Goal: Information Seeking & Learning: Check status

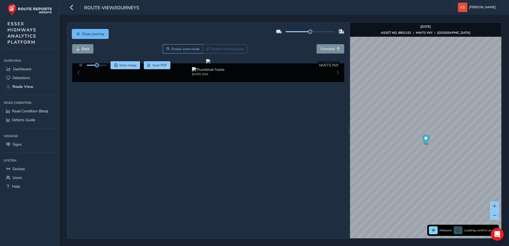
click at [78, 33] on span "Close journey" at bounding box center [78, 34] width 4 height 4
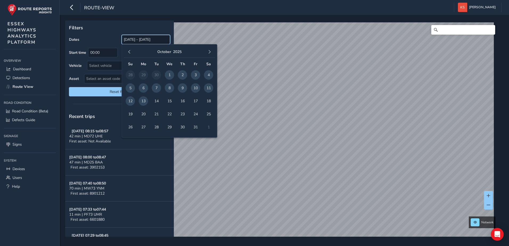
click at [136, 39] on input "[DATE] - [DATE]" at bounding box center [146, 39] width 48 height 9
click at [130, 52] on span "button" at bounding box center [129, 52] width 4 height 4
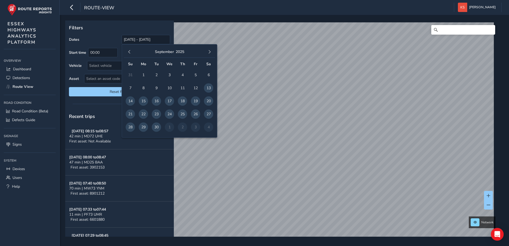
click at [130, 52] on span "button" at bounding box center [129, 52] width 4 height 4
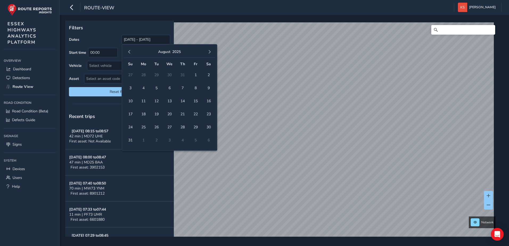
click at [130, 52] on span "button" at bounding box center [129, 52] width 4 height 4
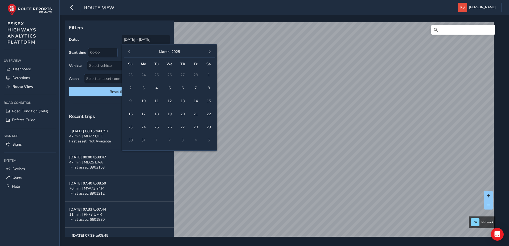
click at [130, 52] on span "button" at bounding box center [129, 52] width 4 height 4
click at [129, 75] on span "1" at bounding box center [130, 74] width 9 height 9
click at [209, 51] on span "button" at bounding box center [209, 52] width 4 height 4
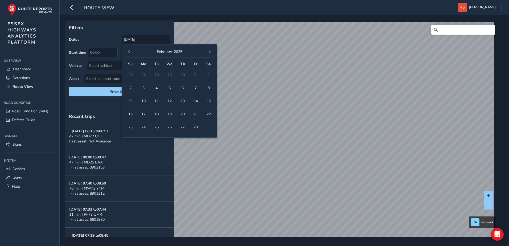
click at [209, 51] on span "button" at bounding box center [209, 52] width 4 height 4
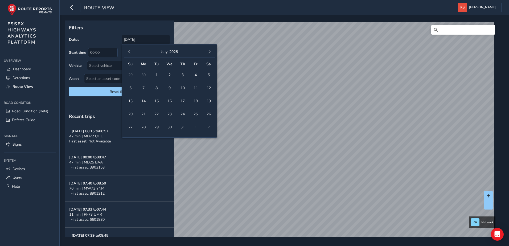
click at [209, 51] on span "button" at bounding box center [209, 52] width 4 height 4
click at [143, 102] on span "13" at bounding box center [143, 100] width 9 height 9
type input "[DATE] - [DATE]"
